Goal: Information Seeking & Learning: Find specific page/section

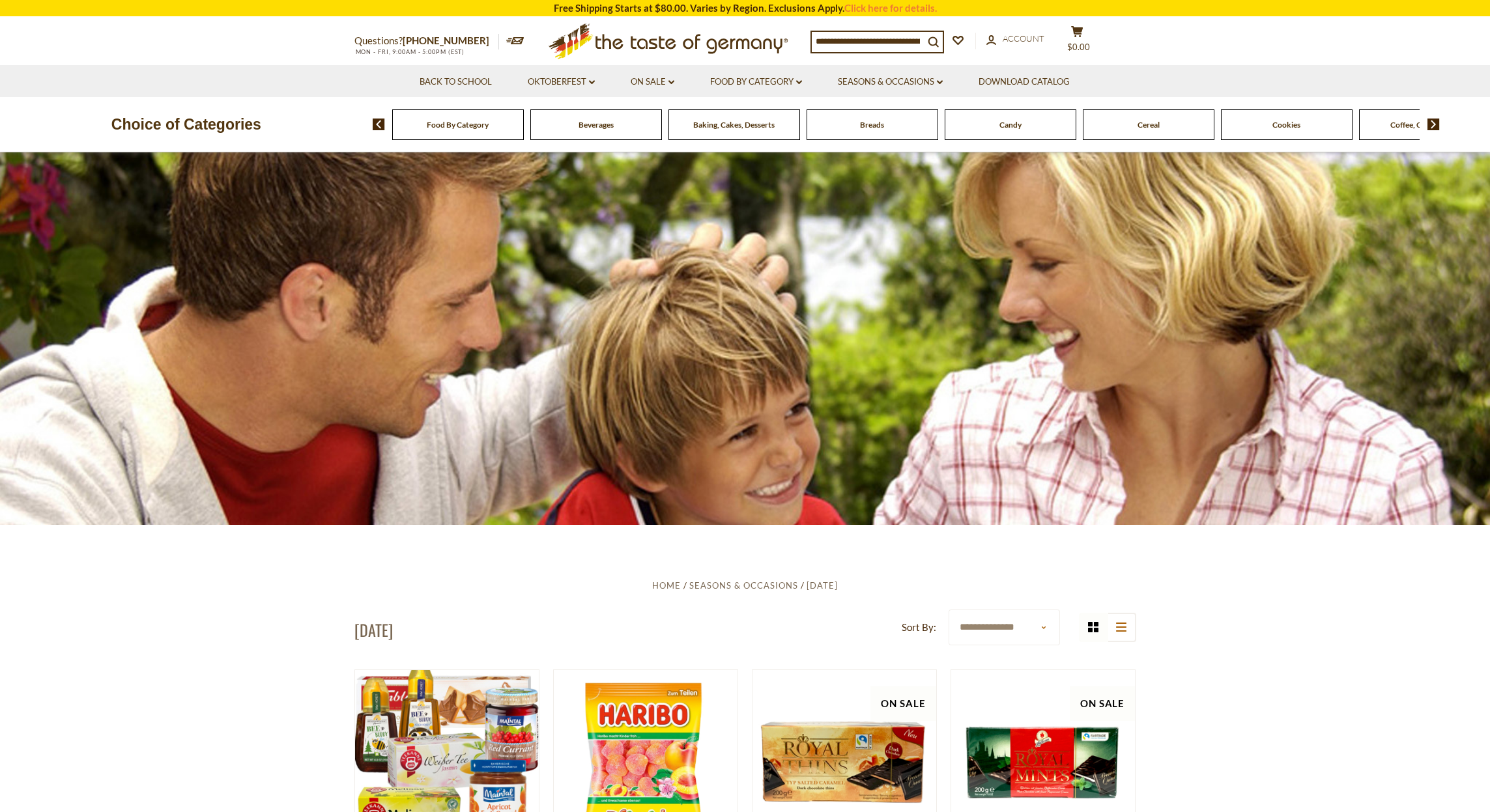
click at [870, 39] on input at bounding box center [868, 41] width 112 height 18
click at [486, 133] on div "Food By Category" at bounding box center [458, 124] width 132 height 30
click at [473, 136] on div "Food By Category" at bounding box center [458, 124] width 132 height 30
click at [380, 123] on img at bounding box center [379, 124] width 12 height 11
click at [422, 121] on span "Food By Category" at bounding box center [451, 124] width 62 height 10
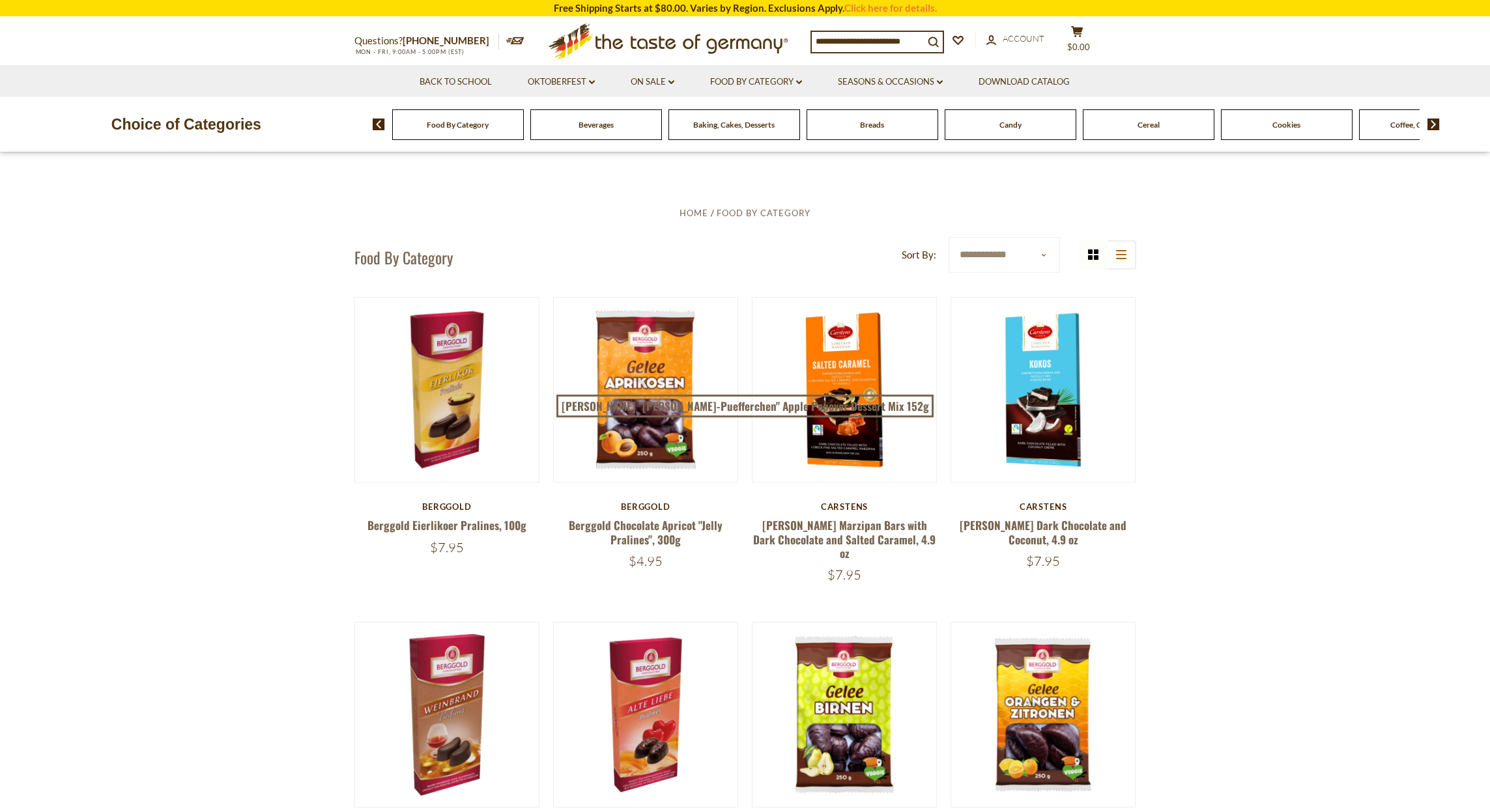
click at [475, 134] on div "Food By Category" at bounding box center [458, 124] width 132 height 30
click at [902, 39] on input at bounding box center [868, 41] width 112 height 18
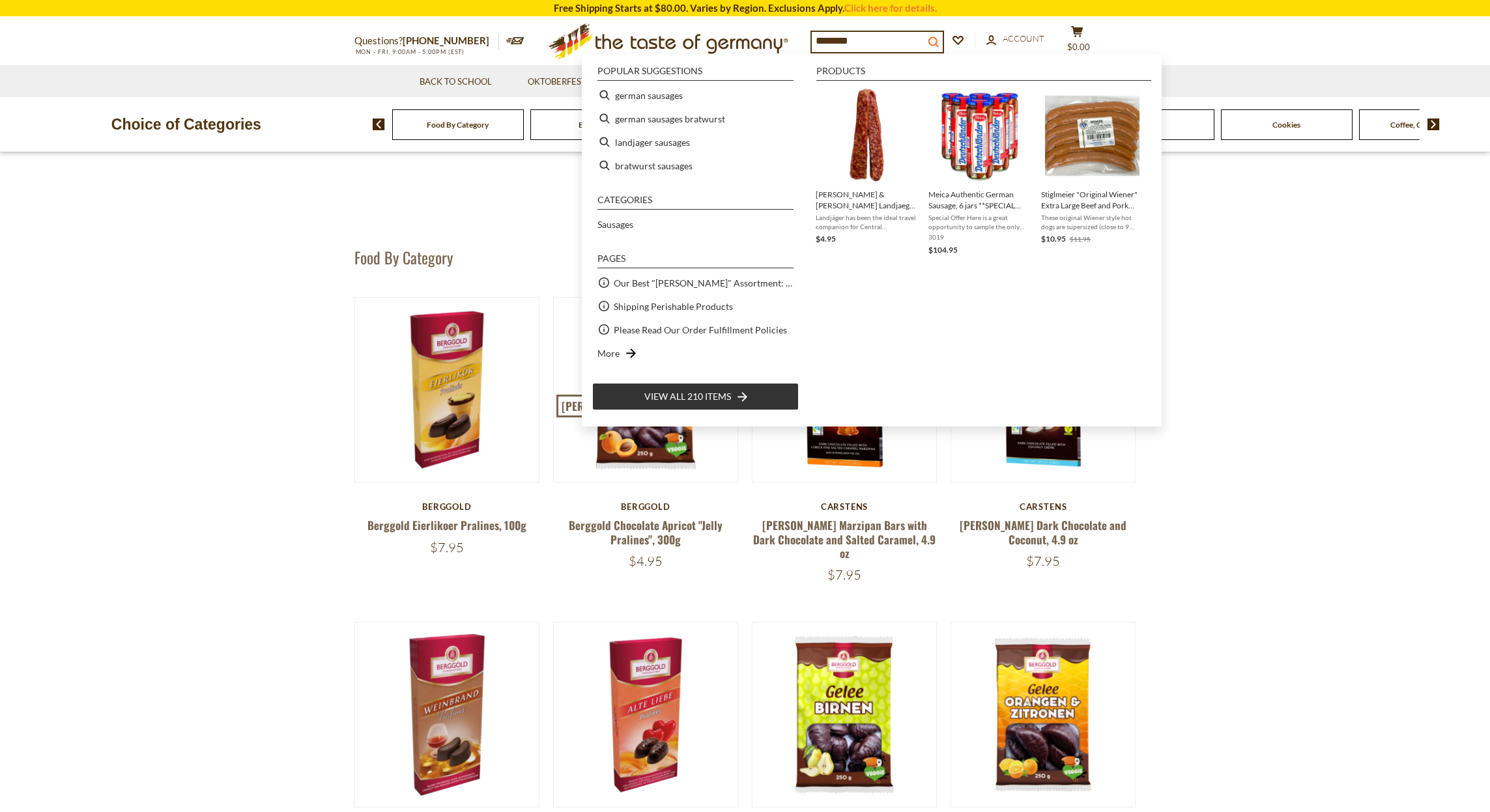
type input "********"
click at [939, 39] on icon "search_icon" at bounding box center [933, 42] width 11 height 11
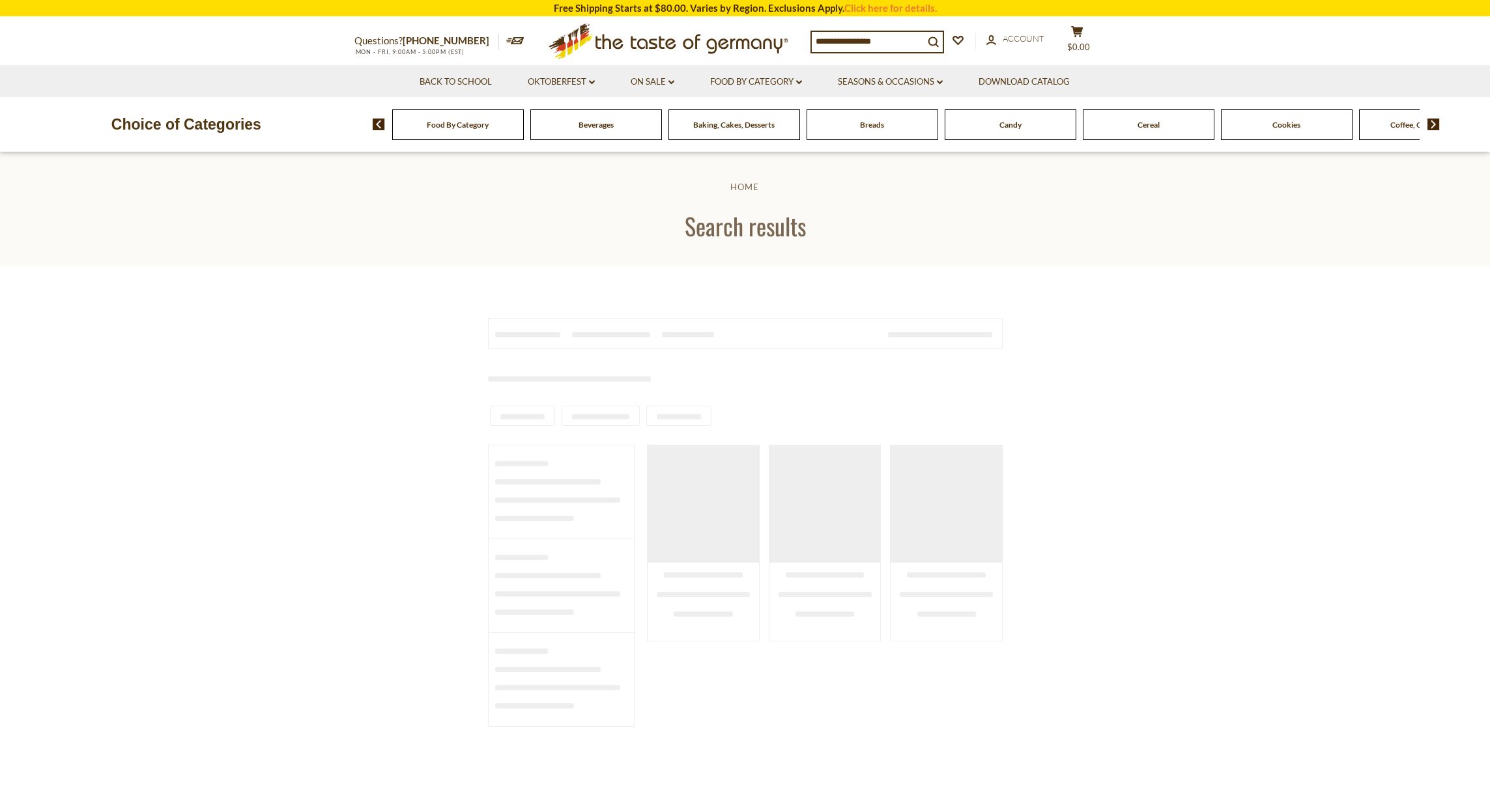
type input "********"
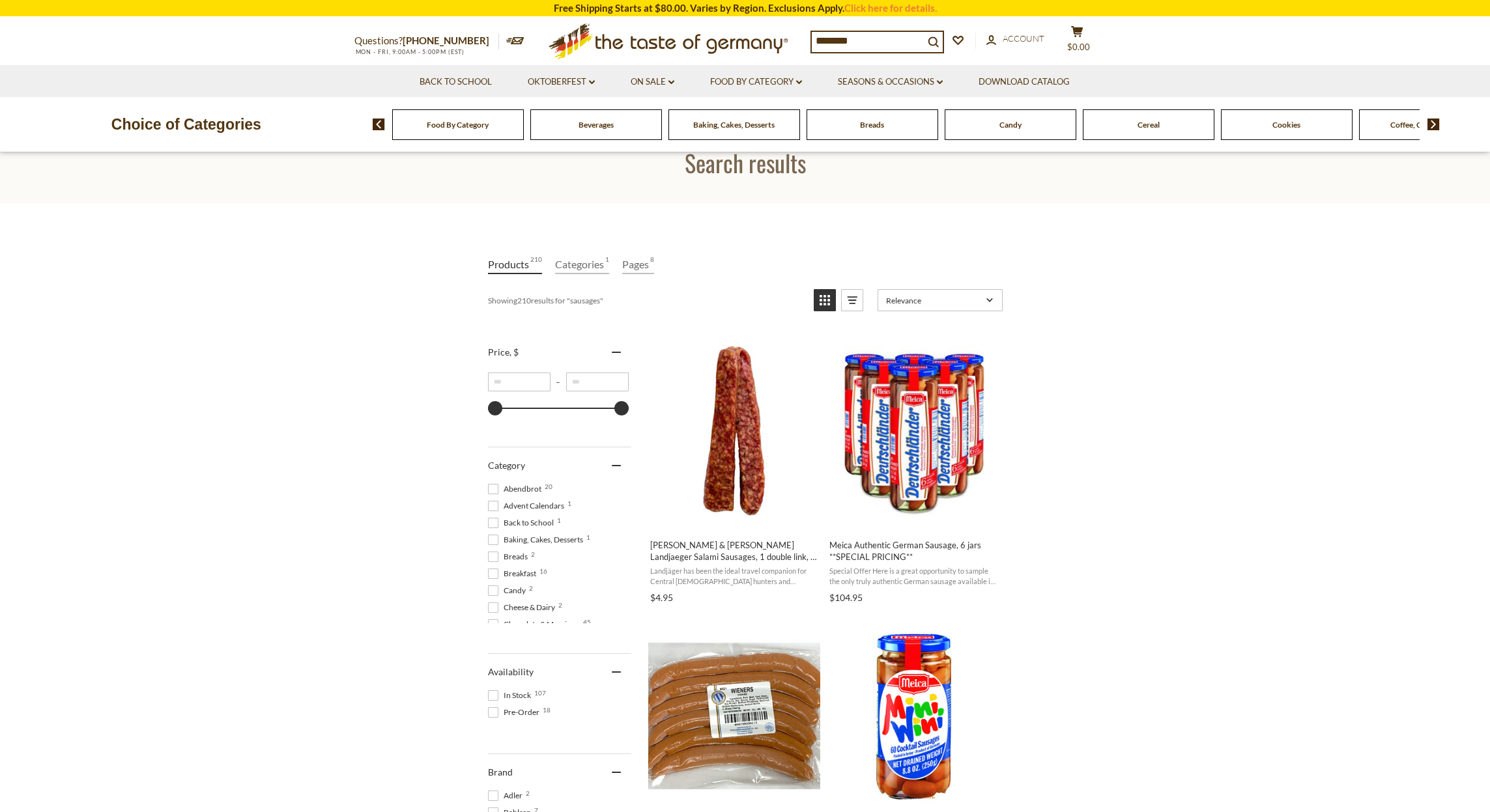
scroll to position [65, 0]
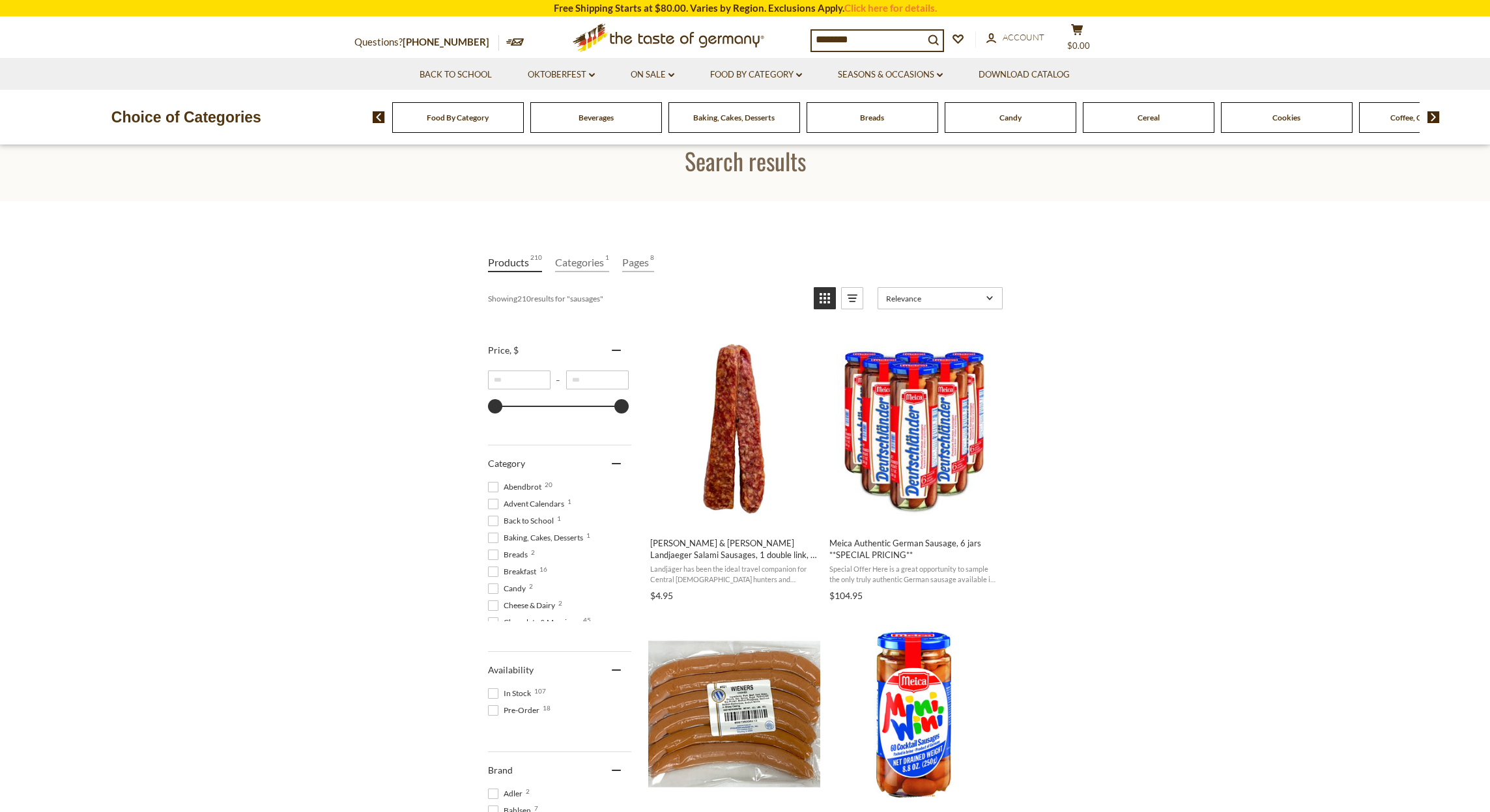
drag, startPoint x: 1478, startPoint y: 130, endPoint x: 1476, endPoint y: 147, distance: 17.1
click at [1476, 145] on div "Choice of Categories Food By Category Beverages Baking, Cakes, Desserts Breads …" at bounding box center [745, 117] width 1490 height 55
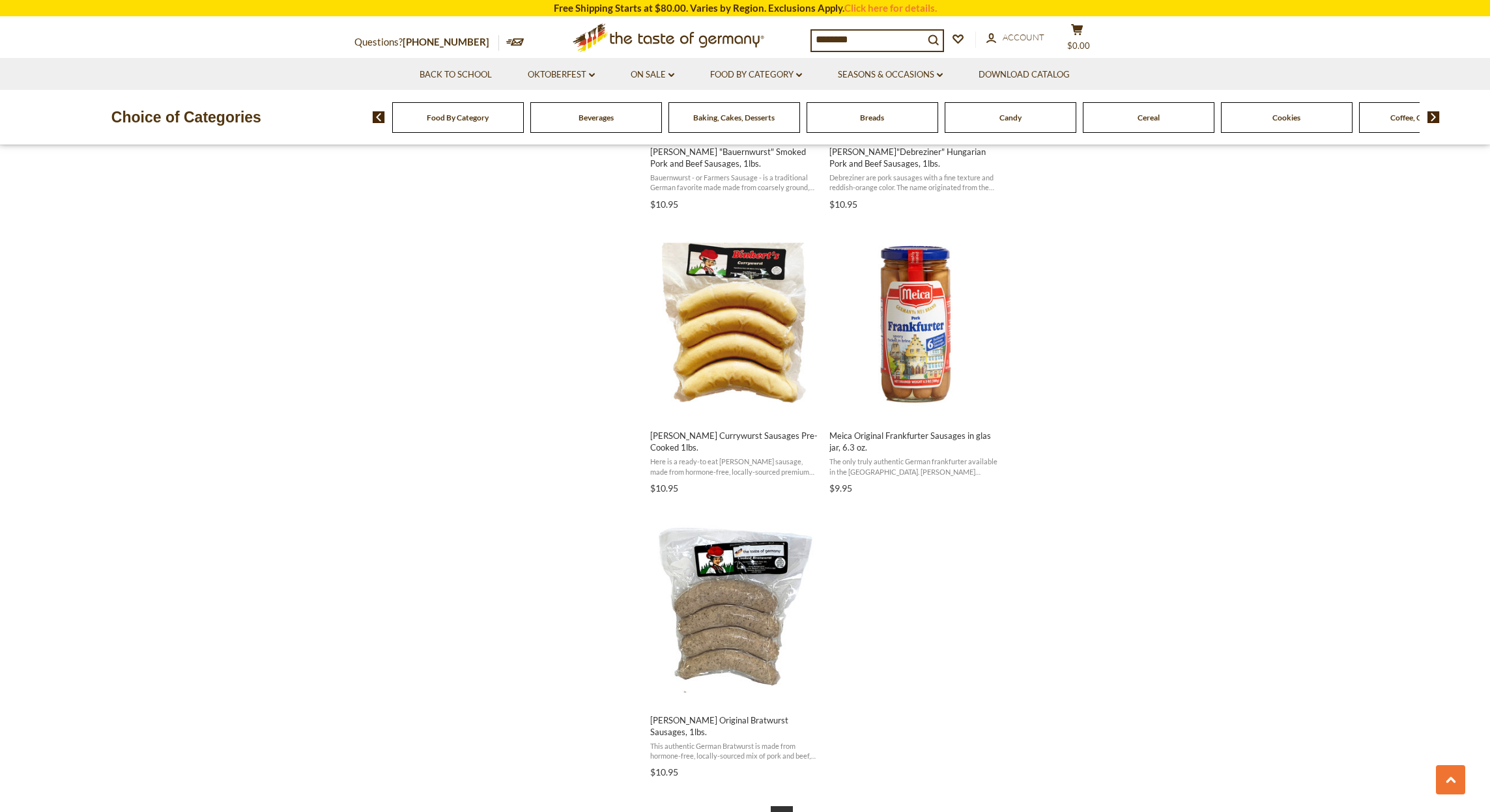
scroll to position [1954, 0]
